Goal: Information Seeking & Learning: Find specific fact

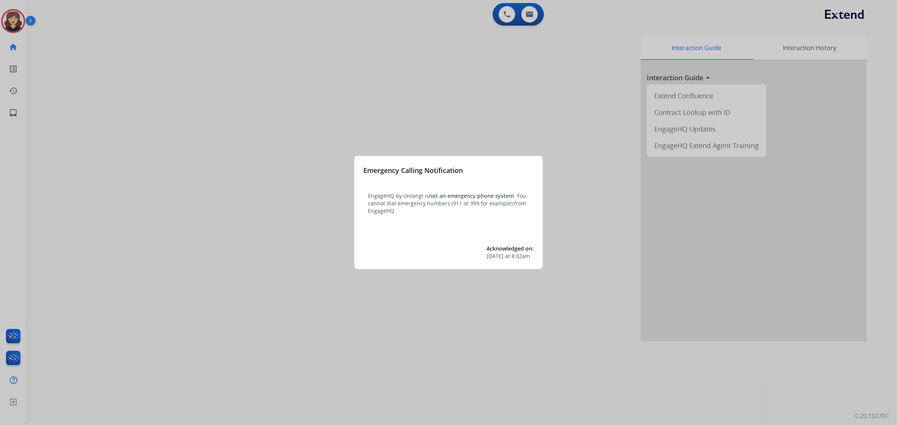
click at [8, 119] on div at bounding box center [448, 212] width 897 height 425
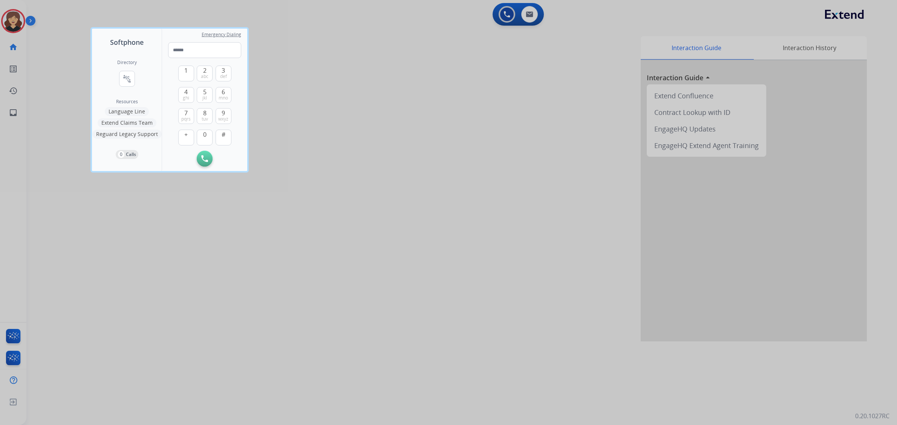
click at [374, 247] on div at bounding box center [448, 212] width 897 height 425
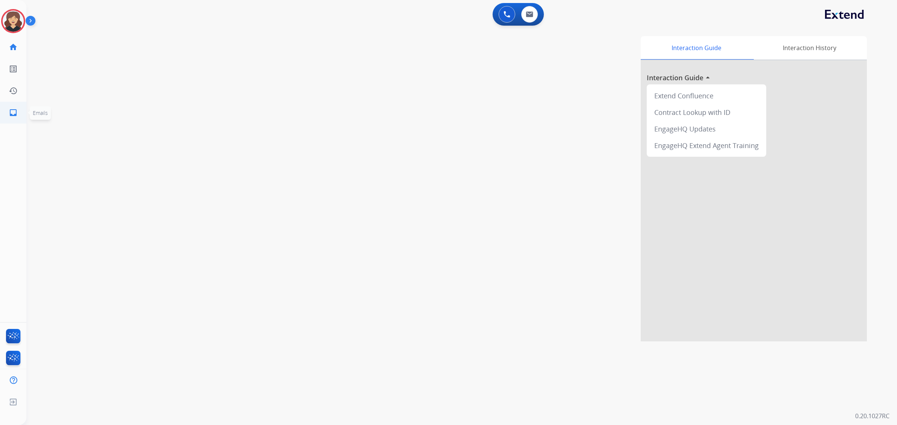
click at [6, 109] on link "inbox Emails" at bounding box center [13, 112] width 21 height 21
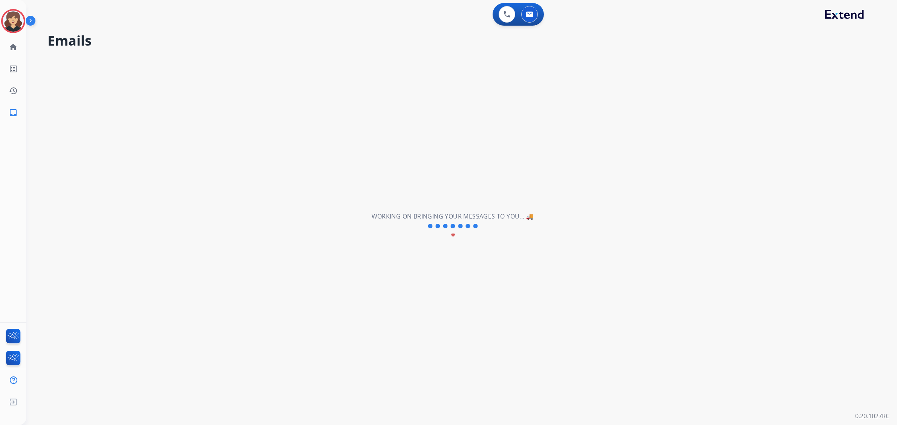
click at [11, 109] on mat-icon "inbox" at bounding box center [13, 112] width 9 height 9
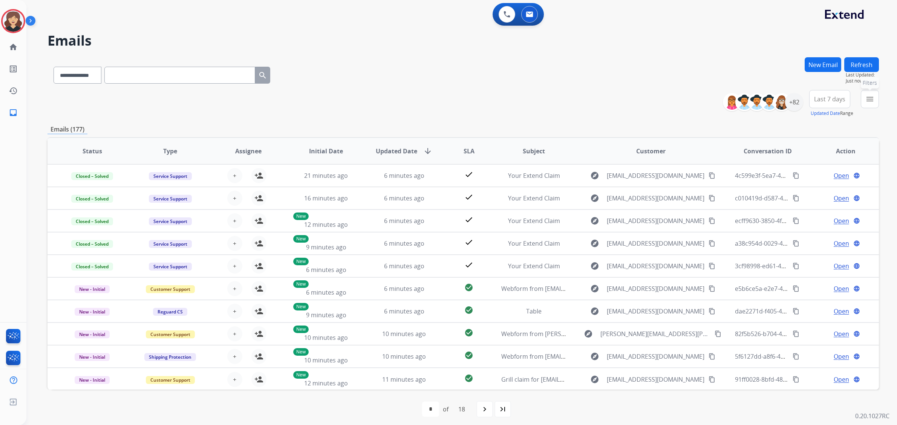
click at [875, 96] on button "menu Filters" at bounding box center [870, 99] width 18 height 18
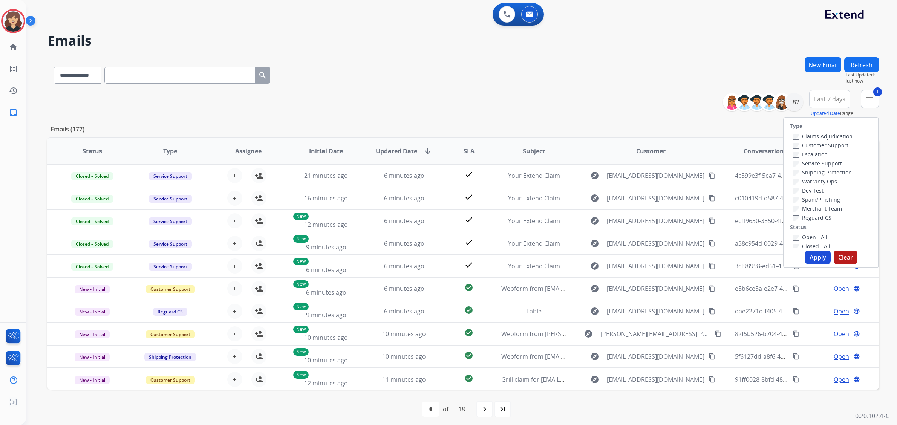
click at [816, 255] on button "Apply" at bounding box center [818, 258] width 26 height 14
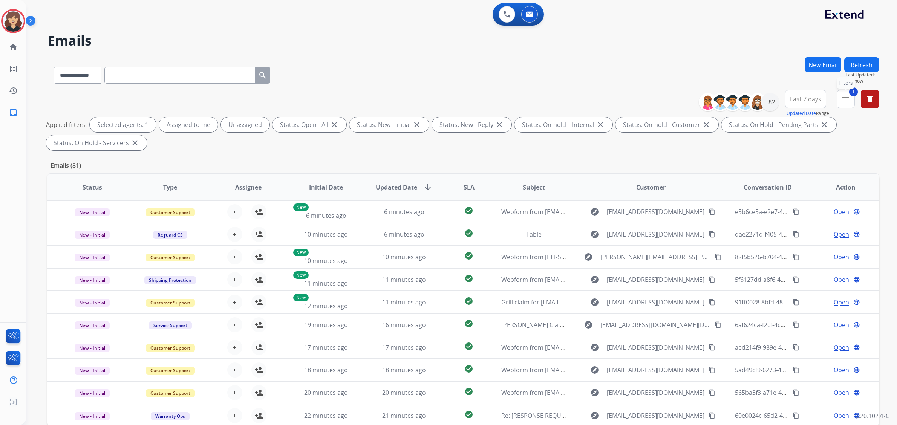
click at [847, 103] on mat-icon "menu" at bounding box center [845, 99] width 9 height 9
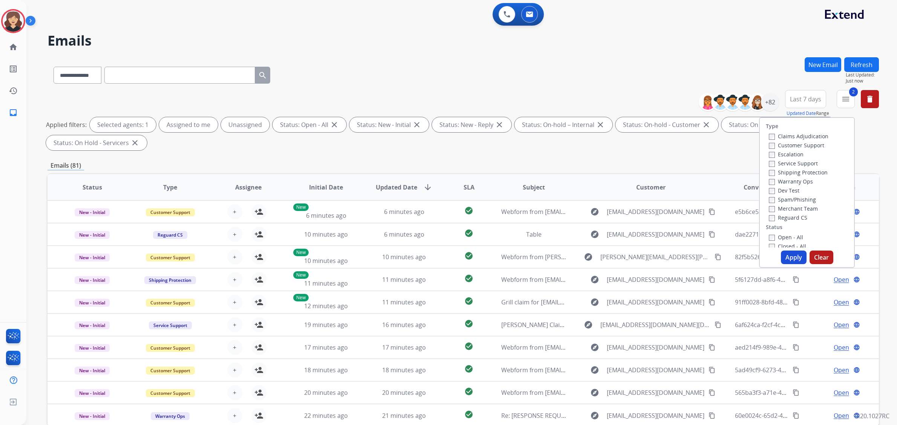
click at [788, 258] on button "Apply" at bounding box center [794, 258] width 26 height 14
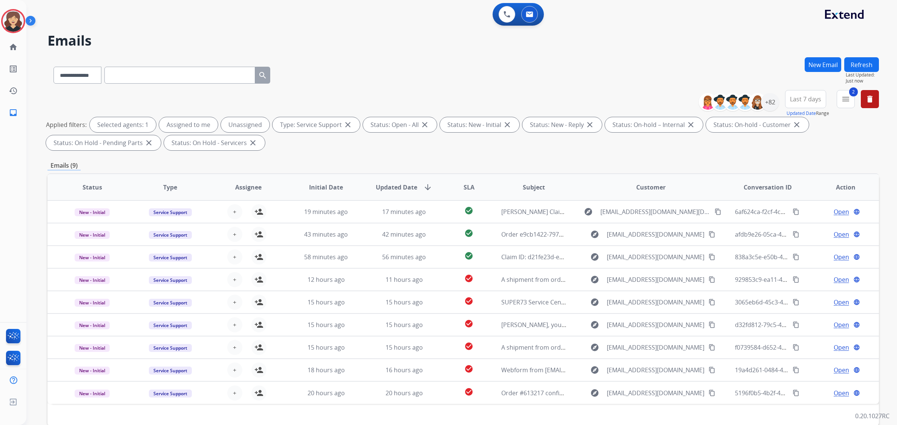
click at [493, 162] on div "Emails (9)" at bounding box center [462, 165] width 831 height 9
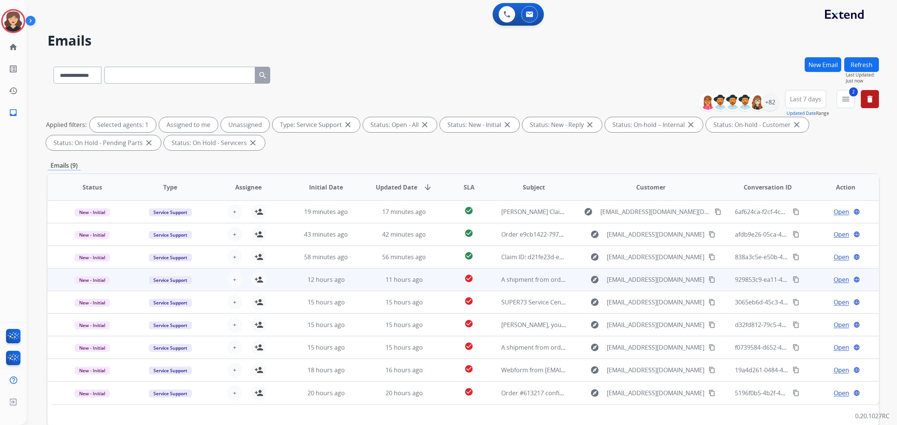
scroll to position [40, 0]
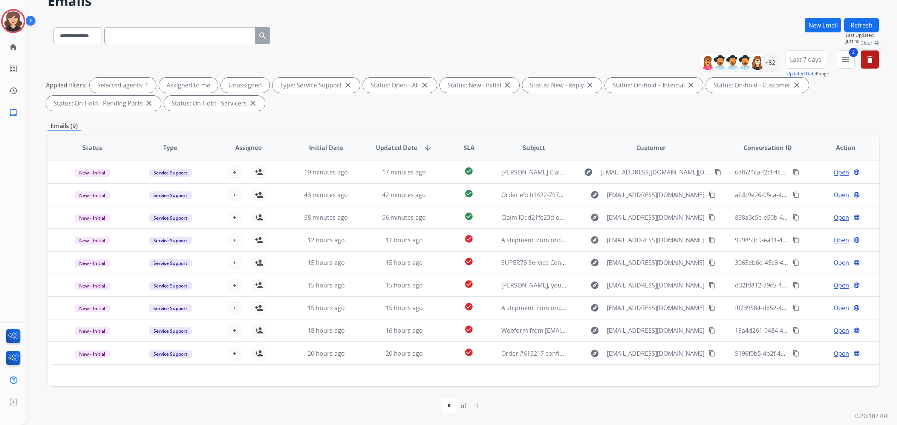
click at [866, 57] on mat-icon "delete" at bounding box center [869, 59] width 9 height 9
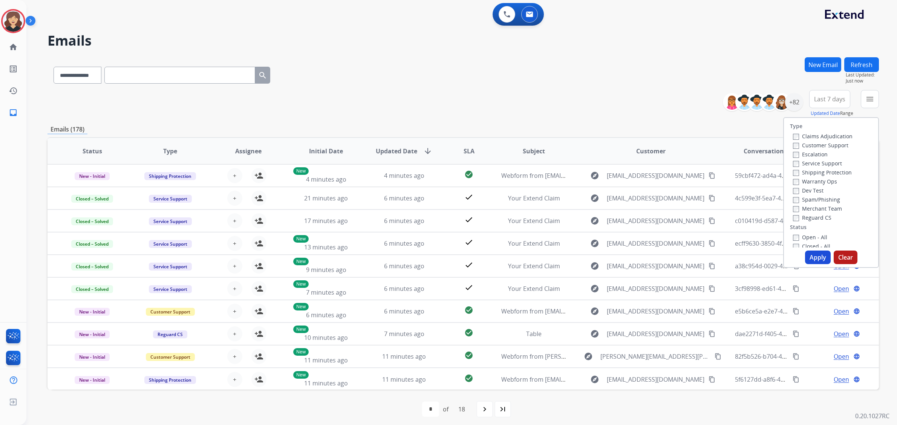
click at [796, 236] on label "Open - All" at bounding box center [810, 237] width 34 height 7
click at [814, 257] on button "Apply" at bounding box center [818, 258] width 26 height 14
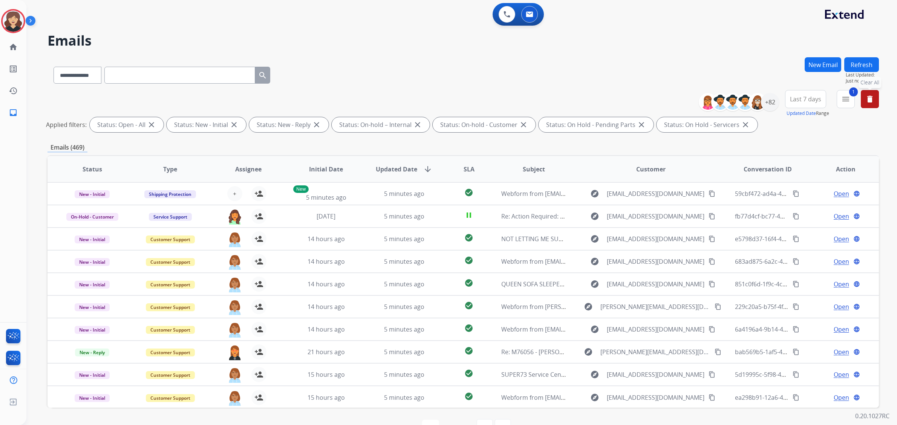
click at [805, 98] on span "Last 7 days" at bounding box center [805, 99] width 31 height 3
click at [789, 190] on div "Last 90 days" at bounding box center [802, 190] width 41 height 11
click at [771, 93] on div "+131" at bounding box center [770, 102] width 18 height 18
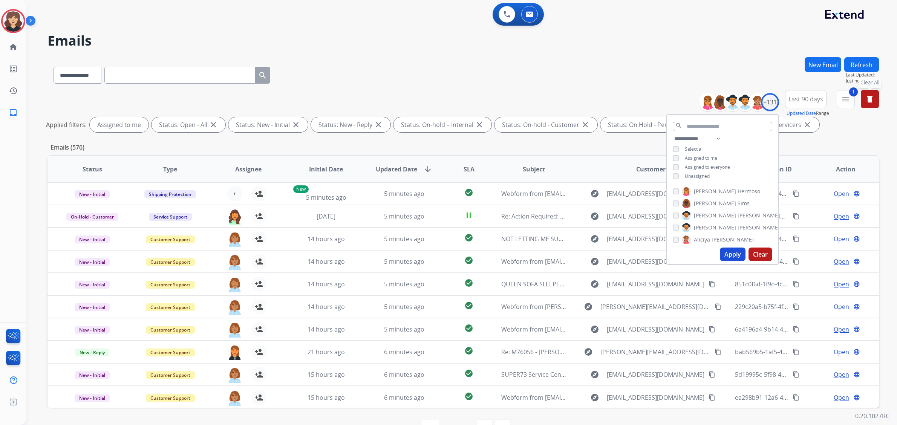
click at [722, 255] on button "Apply" at bounding box center [733, 255] width 26 height 14
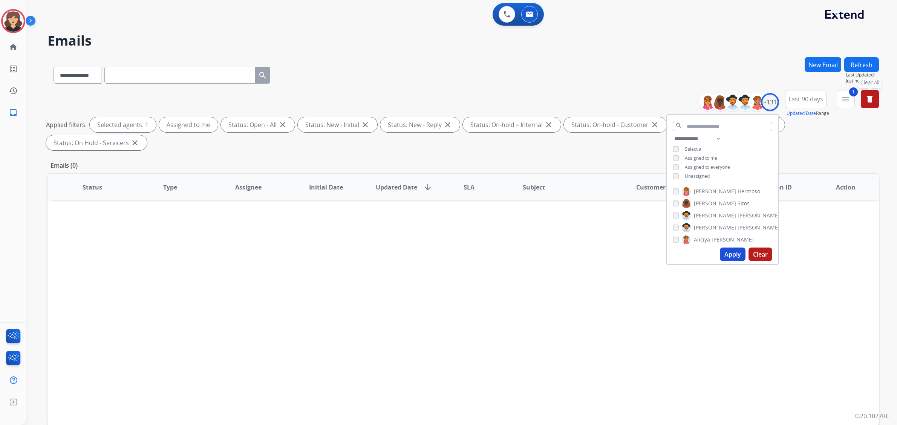
click at [622, 153] on div "**********" at bounding box center [462, 261] width 831 height 408
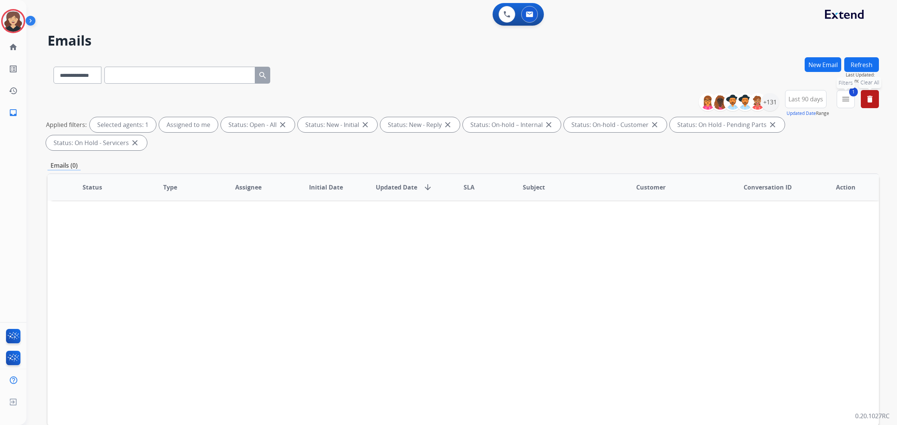
click at [850, 95] on span "1" at bounding box center [853, 91] width 9 height 9
click at [846, 104] on button "1 menu Filters" at bounding box center [846, 99] width 18 height 18
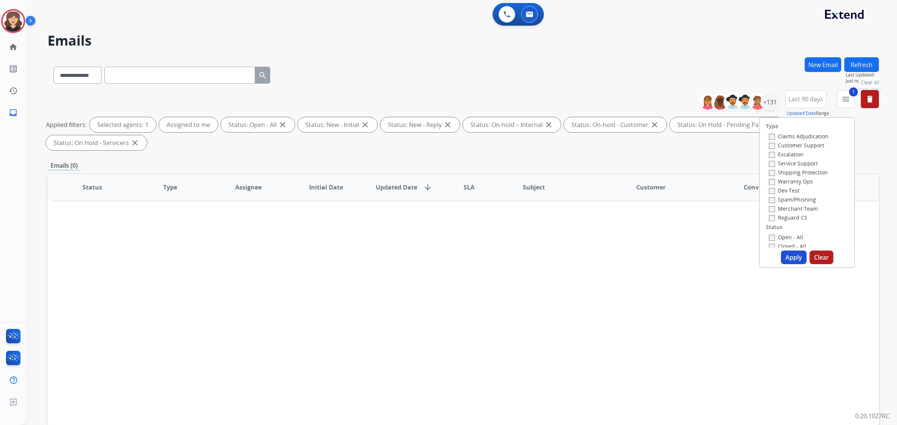
click at [788, 258] on button "Apply" at bounding box center [794, 258] width 26 height 14
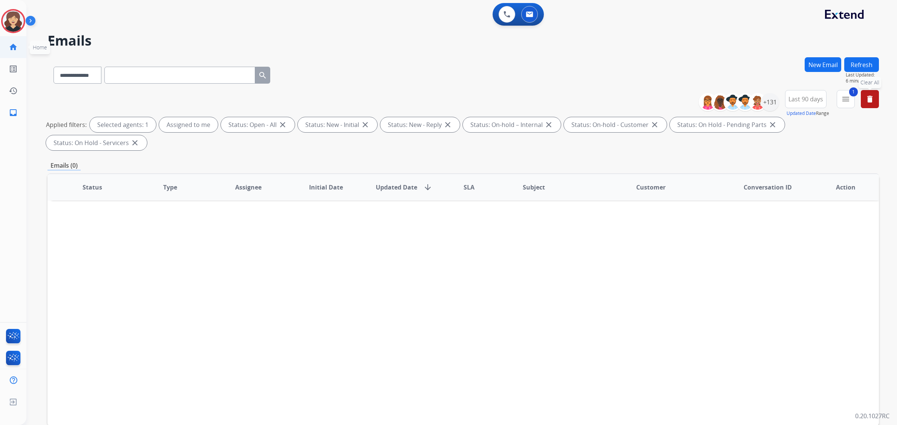
click at [12, 47] on mat-icon "home" at bounding box center [13, 47] width 9 height 9
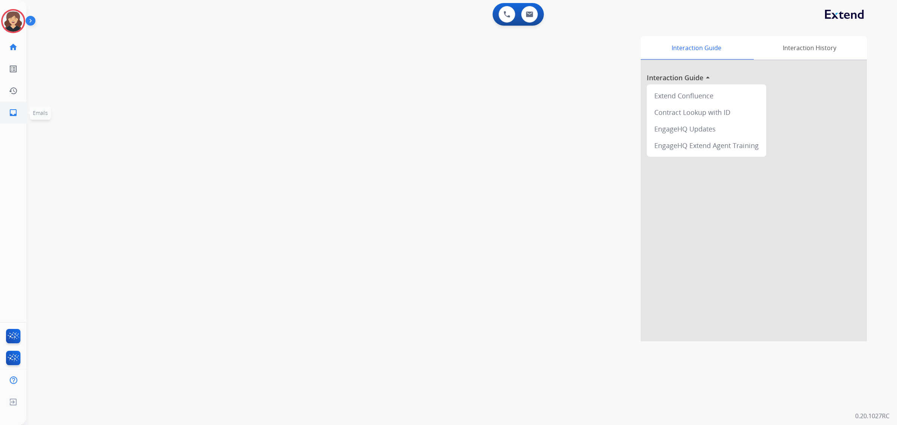
click at [12, 113] on mat-icon "inbox" at bounding box center [13, 112] width 9 height 9
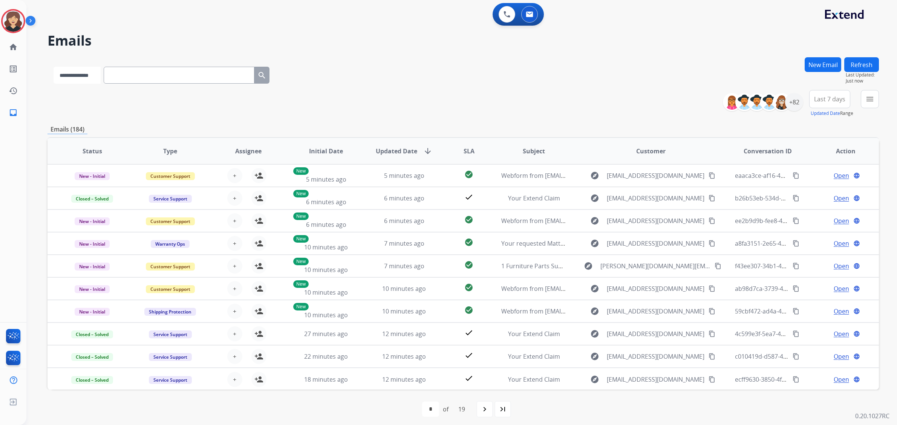
click at [93, 78] on select "**********" at bounding box center [77, 75] width 47 height 17
select select "**********"
click at [54, 67] on select "**********" at bounding box center [77, 75] width 47 height 17
click at [140, 68] on input "text" at bounding box center [179, 75] width 151 height 17
paste input "**********"
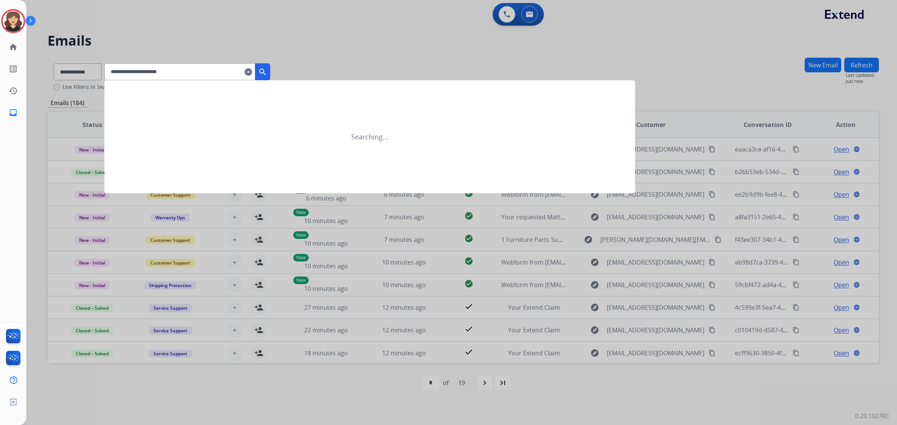
type input "**********"
click at [267, 72] on mat-icon "search" at bounding box center [262, 71] width 9 height 9
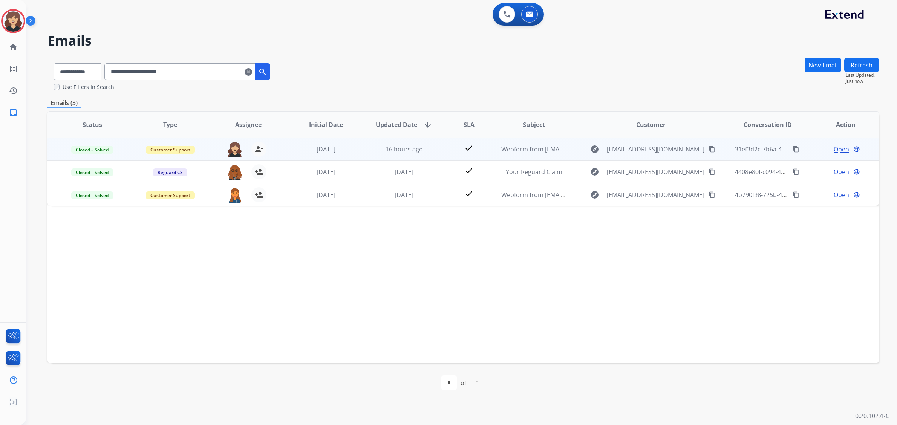
click at [834, 147] on span "Open" at bounding box center [841, 149] width 15 height 9
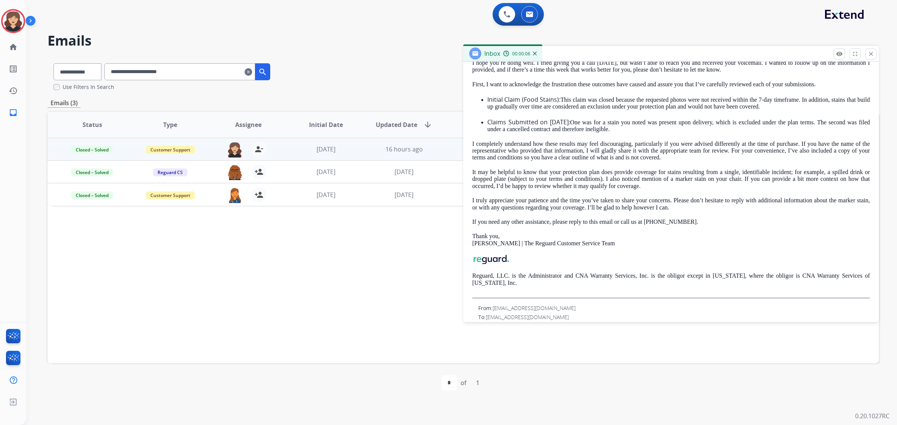
scroll to position [188, 0]
